Goal: Find specific page/section

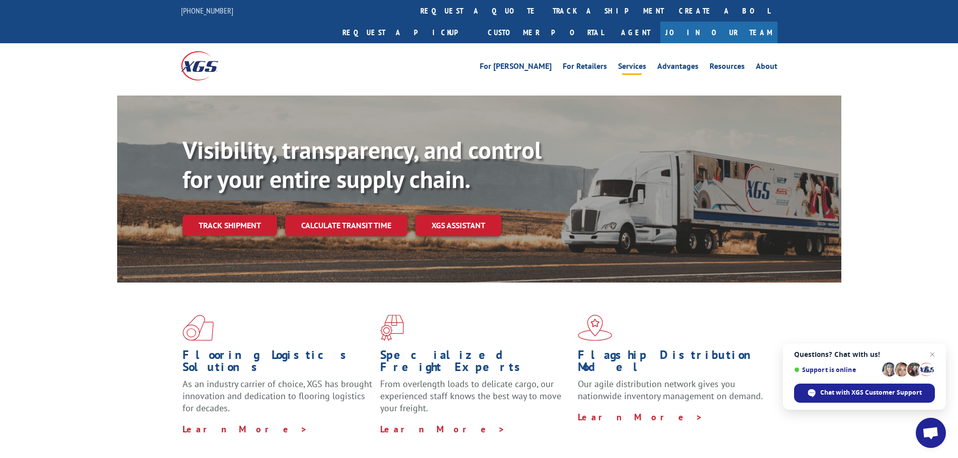
click at [633, 62] on link "Services" at bounding box center [632, 67] width 28 height 11
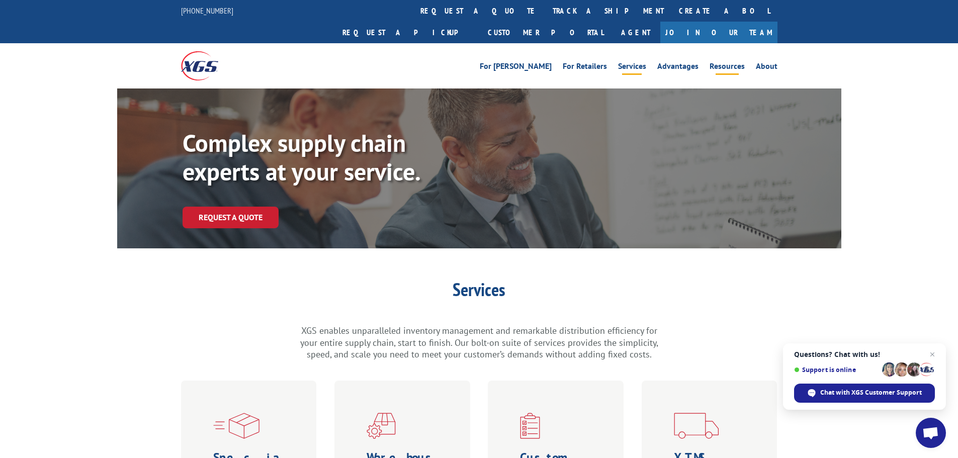
click at [722, 62] on link "Resources" at bounding box center [726, 67] width 35 height 11
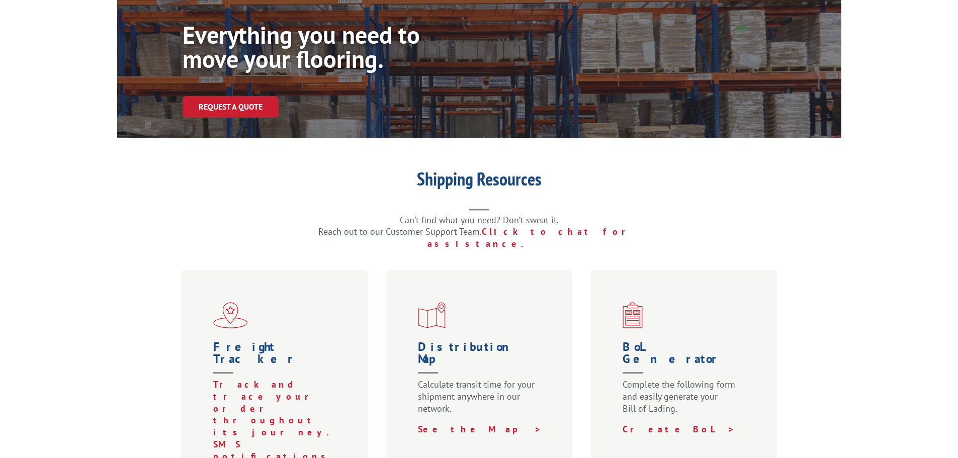
scroll to position [201, 0]
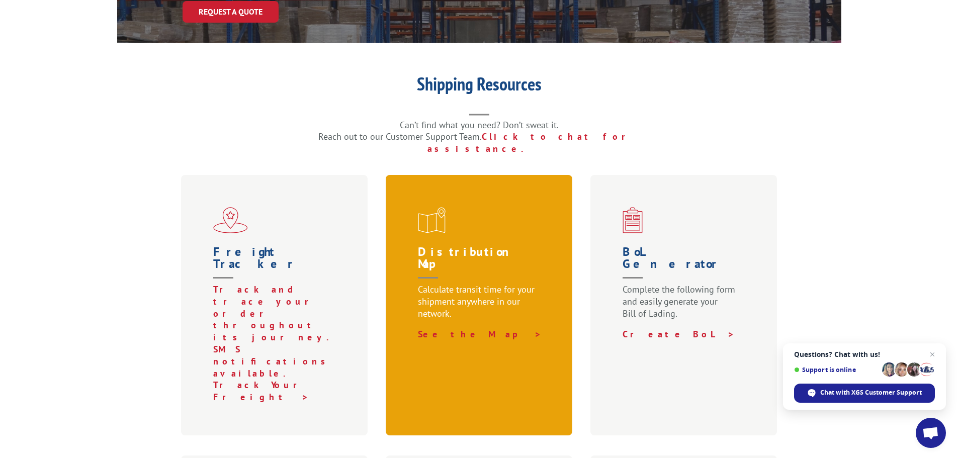
click at [461, 246] on h1 "Distribution Map" at bounding box center [481, 265] width 127 height 38
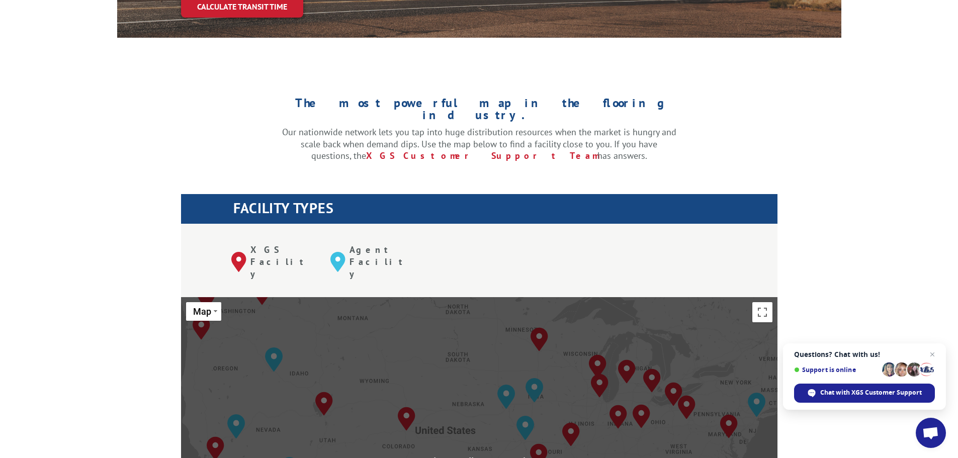
scroll to position [251, 0]
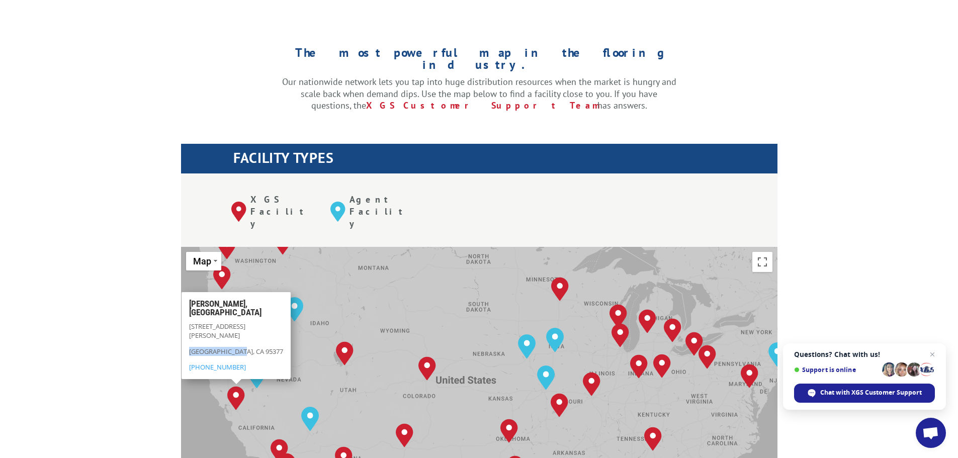
drag, startPoint x: 240, startPoint y: 303, endPoint x: 188, endPoint y: 305, distance: 52.3
click at [188, 305] on div "Tracy, CA 14820 W. Schulte Rd Tracy, CA 95377 (209) 831-3488" at bounding box center [236, 335] width 109 height 87
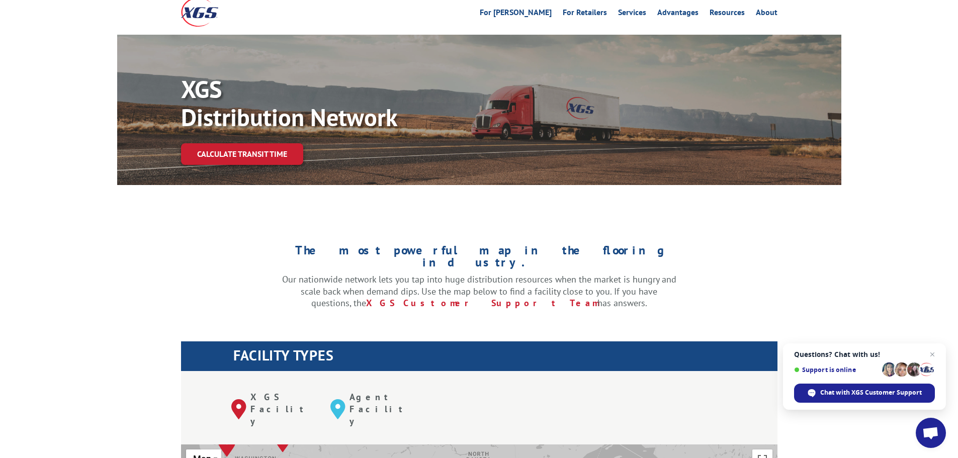
scroll to position [50, 0]
